Goal: Find specific page/section: Find specific page/section

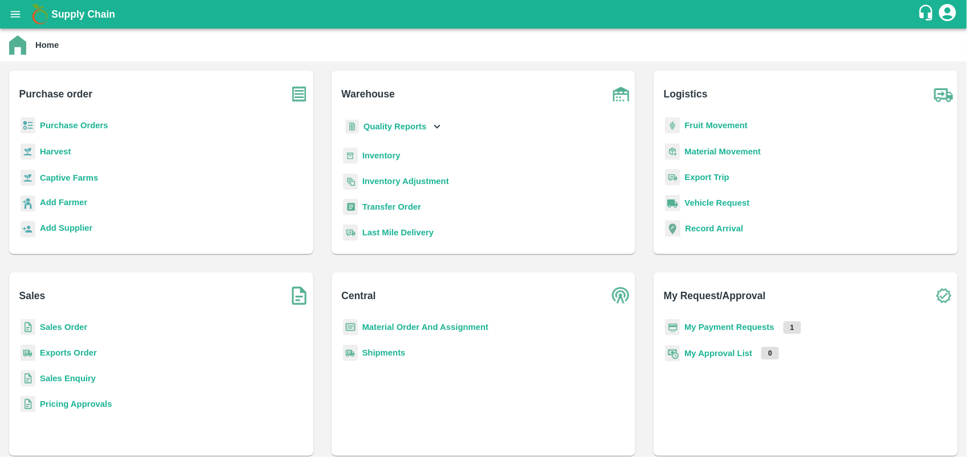
scroll to position [148, 0]
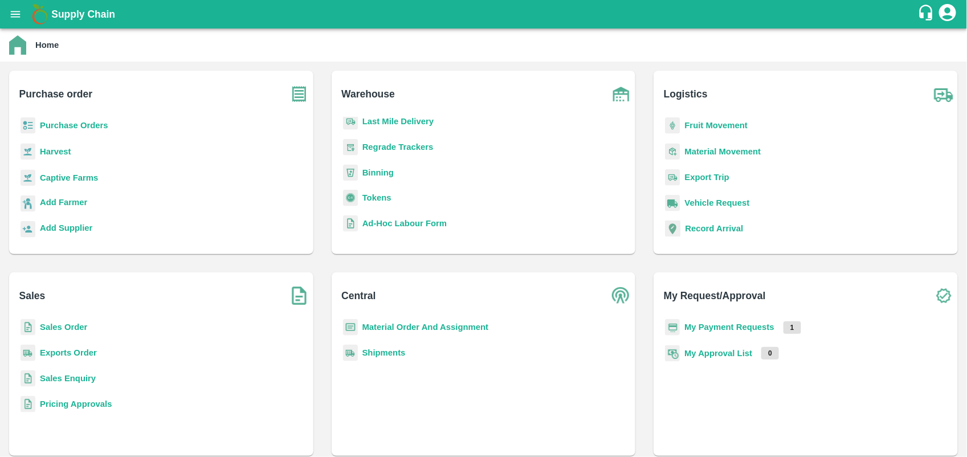
click at [389, 198] on b "Tokens" at bounding box center [376, 197] width 29 height 9
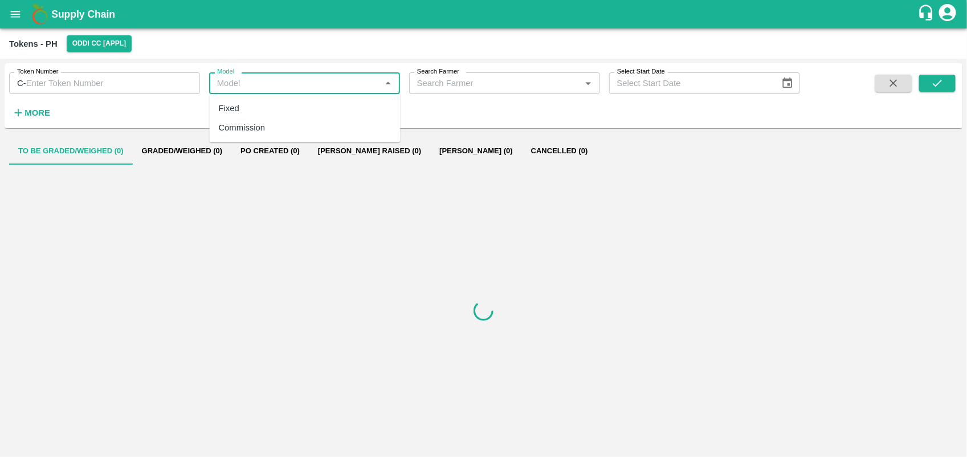
click at [305, 81] on input "Model" at bounding box center [294, 83] width 165 height 15
click at [502, 80] on input "Search Farmer" at bounding box center [494, 83] width 165 height 15
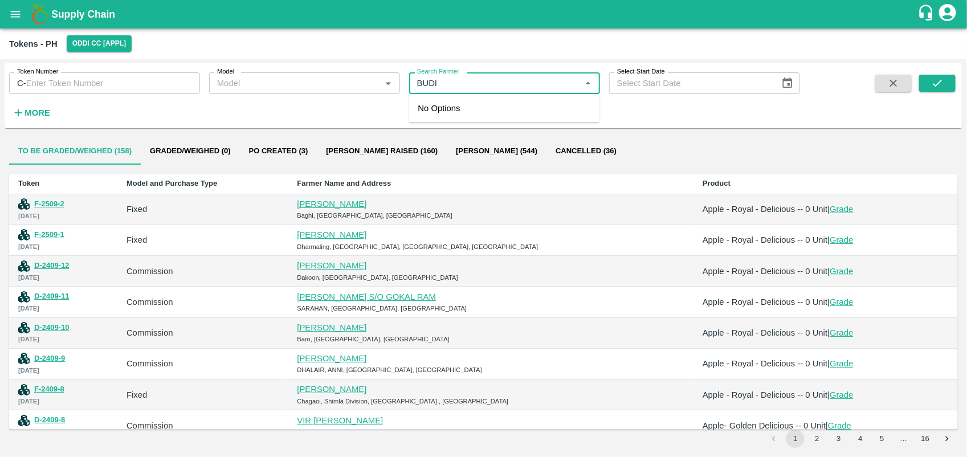
type input "BUDI"
type input "[PERSON_NAME]"
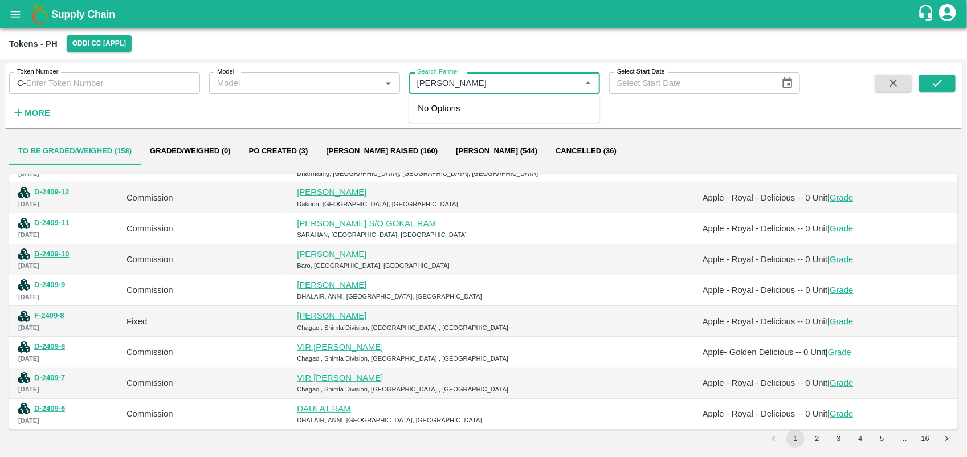
type input "[PERSON_NAME]"
click at [852, 440] on button "4" at bounding box center [860, 439] width 18 height 18
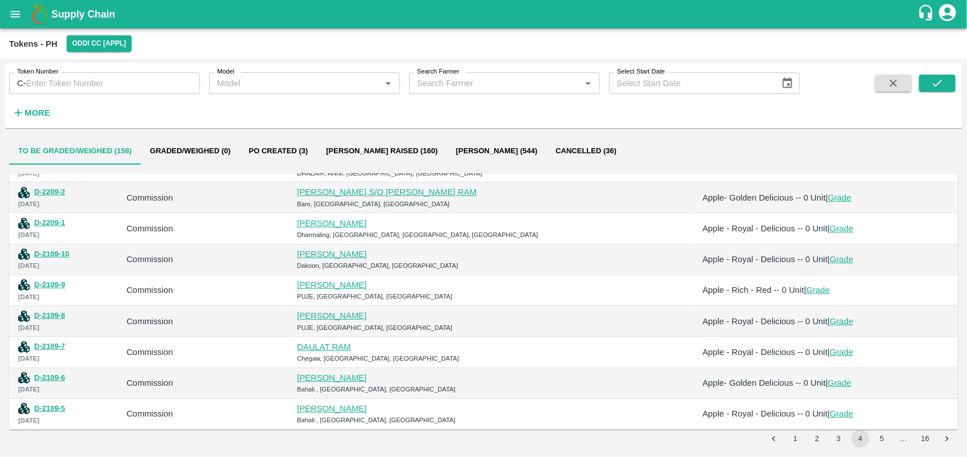
click at [841, 448] on div "To be Graded/Weighed (158) Graded/Weighed (0) Po Created (3) Bill Pr Raised (16…" at bounding box center [484, 293] width 958 height 320
click at [841, 440] on button "3" at bounding box center [838, 439] width 18 height 18
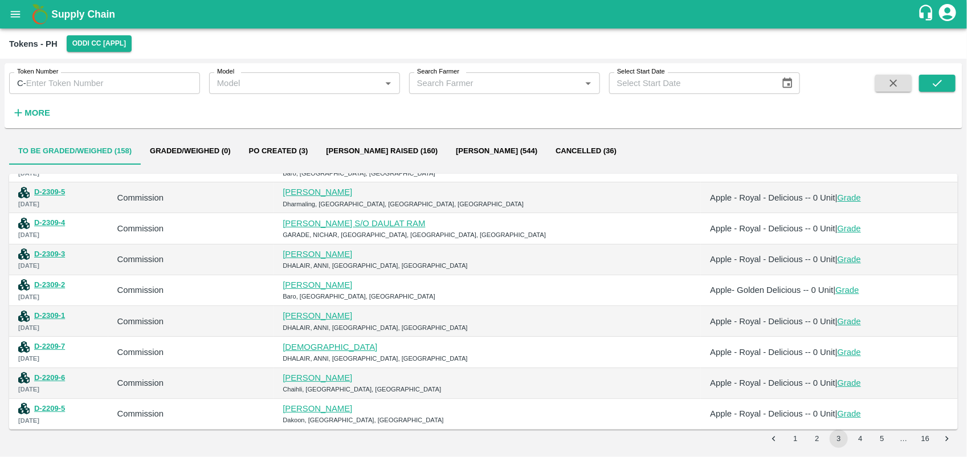
click at [881, 440] on button "5" at bounding box center [882, 439] width 18 height 18
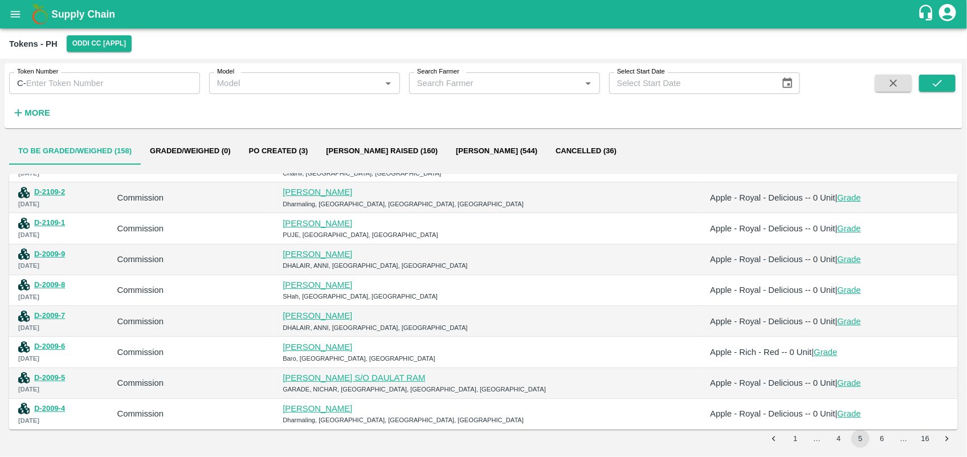
click at [878, 440] on button "6" at bounding box center [882, 439] width 18 height 18
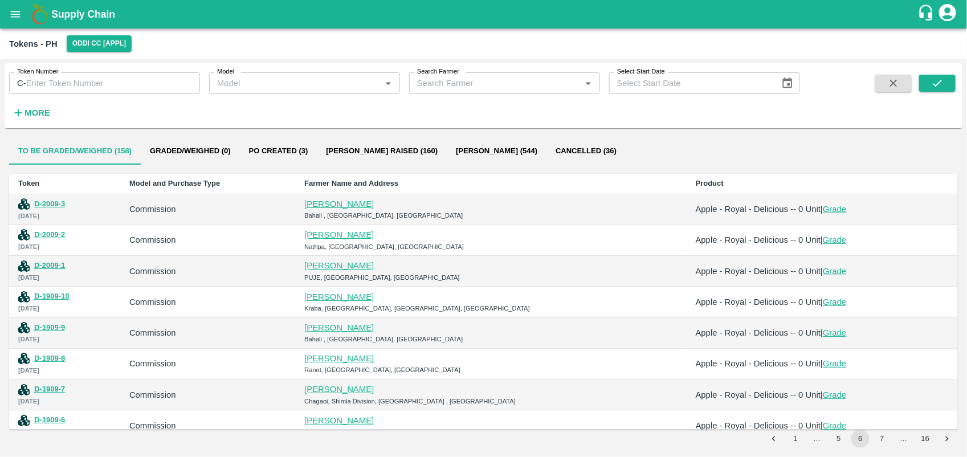
click at [317, 85] on input "Model" at bounding box center [294, 83] width 165 height 15
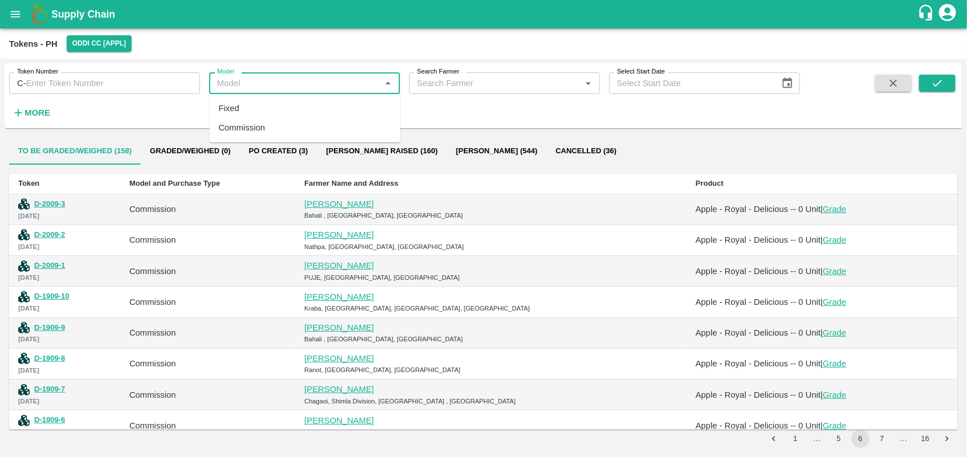
click at [306, 122] on div "Commission" at bounding box center [305, 127] width 191 height 19
type input "Commission"
click at [926, 87] on button "submit" at bounding box center [937, 83] width 36 height 17
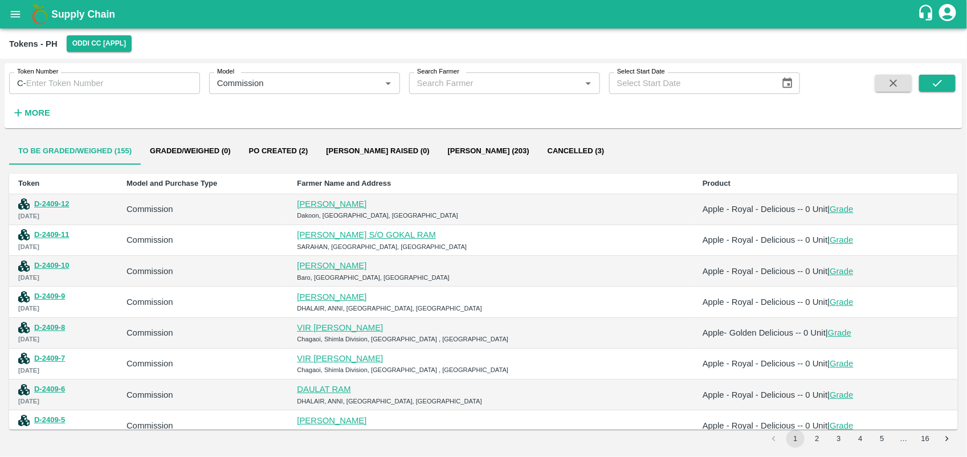
click at [479, 149] on button "[PERSON_NAME] (203)" at bounding box center [489, 150] width 100 height 27
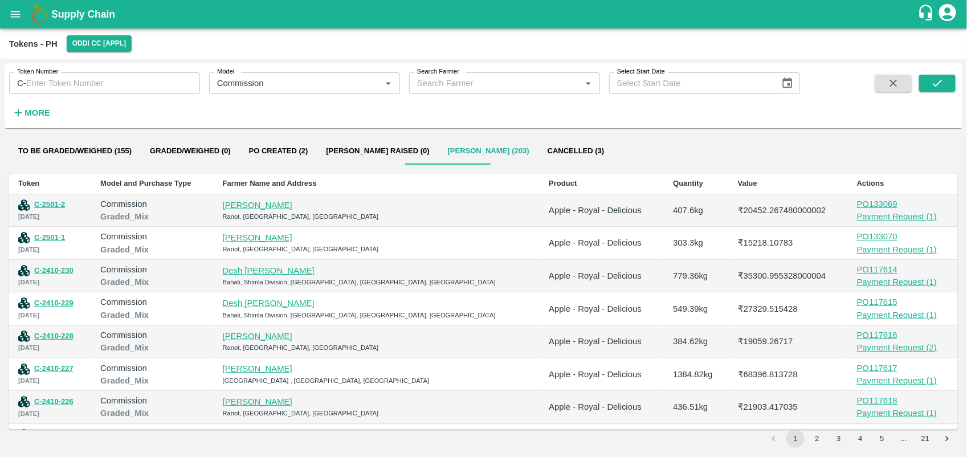
scroll to position [93, 0]
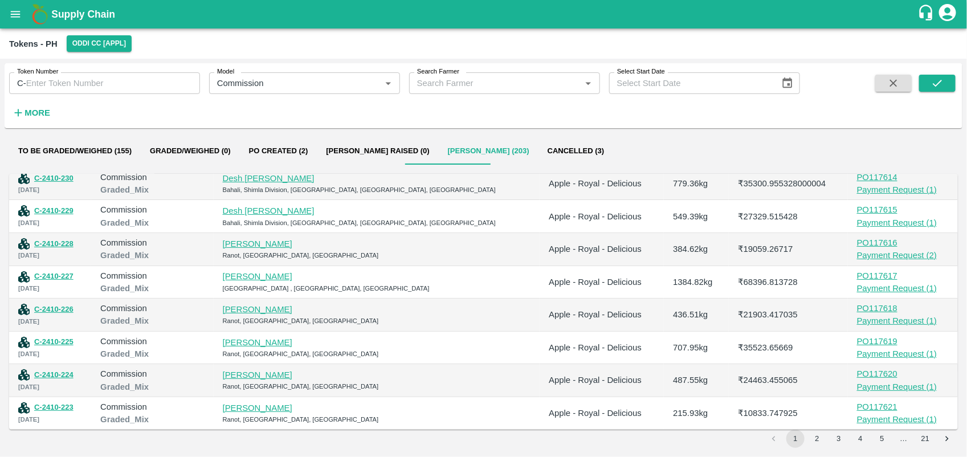
click at [855, 436] on button "4" at bounding box center [860, 439] width 18 height 18
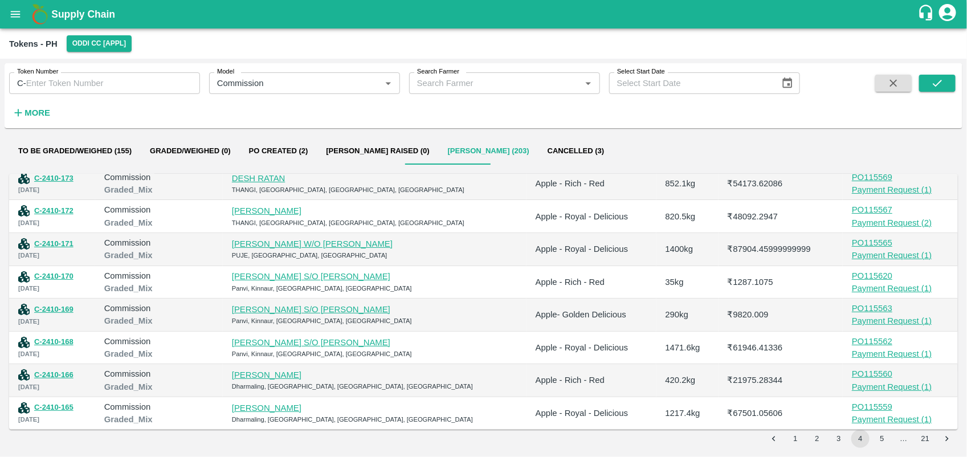
click at [877, 439] on button "5" at bounding box center [882, 439] width 18 height 18
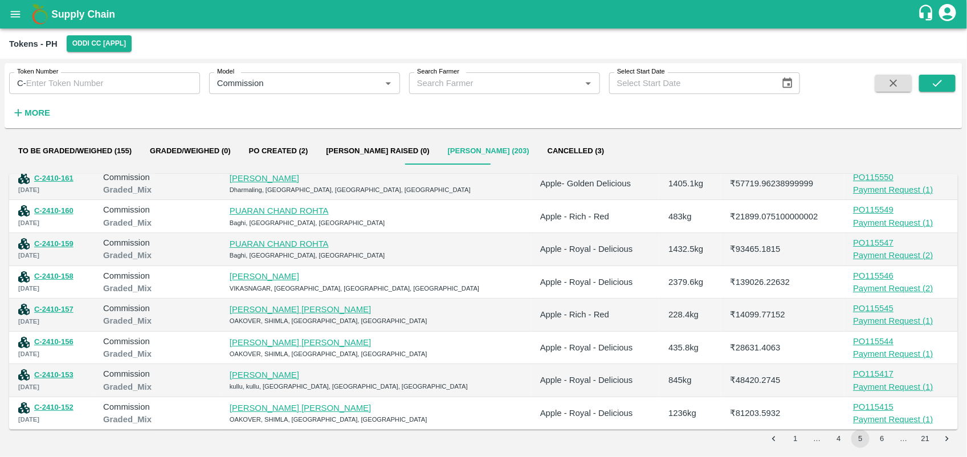
click at [878, 439] on button "6" at bounding box center [882, 439] width 18 height 18
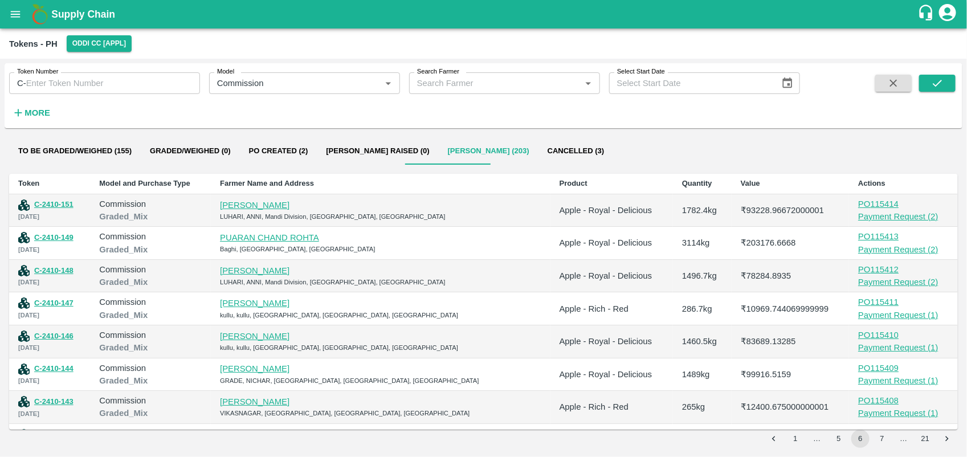
click at [289, 269] on link "[PERSON_NAME]" at bounding box center [254, 270] width 69 height 9
click at [289, 268] on link "[PERSON_NAME]" at bounding box center [254, 270] width 69 height 9
